Goal: Task Accomplishment & Management: Complete application form

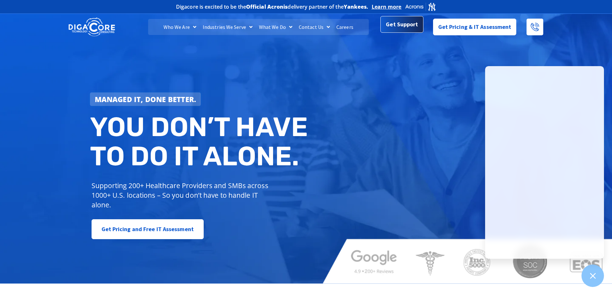
click at [405, 29] on span "Get Support" at bounding box center [402, 24] width 32 height 13
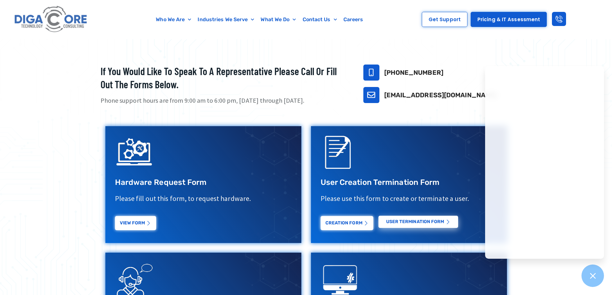
scroll to position [193, 0]
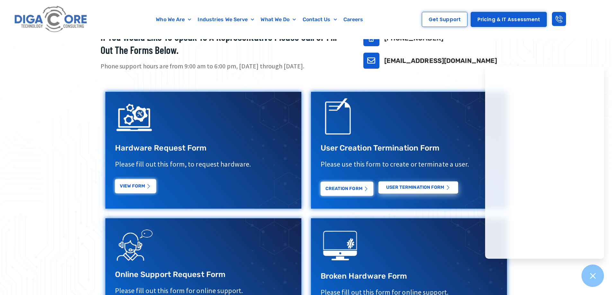
click at [140, 195] on div "View Form" at bounding box center [203, 184] width 177 height 24
click at [140, 187] on link "View Form" at bounding box center [135, 187] width 41 height 14
